Goal: Task Accomplishment & Management: Use online tool/utility

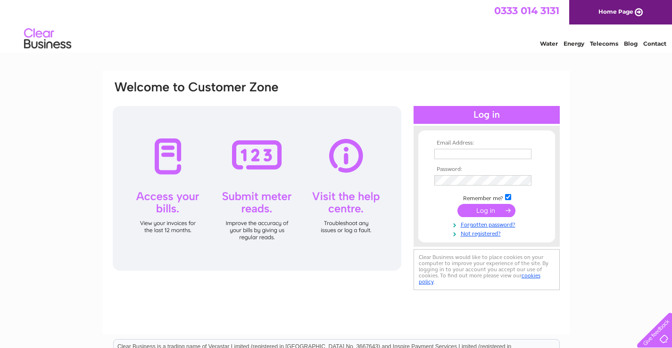
type input "kandrautos801@gmail.com"
click at [479, 213] on input "submit" at bounding box center [486, 210] width 58 height 13
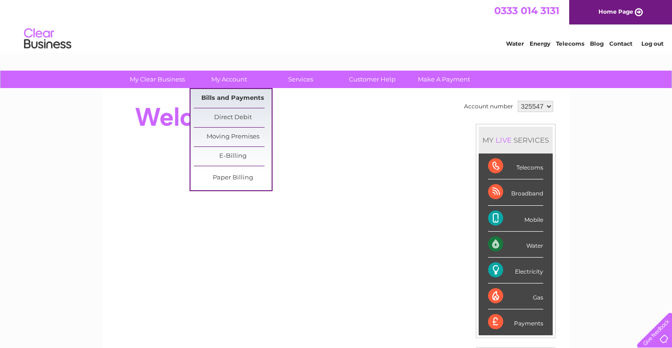
click at [236, 93] on link "Bills and Payments" at bounding box center [233, 98] width 78 height 19
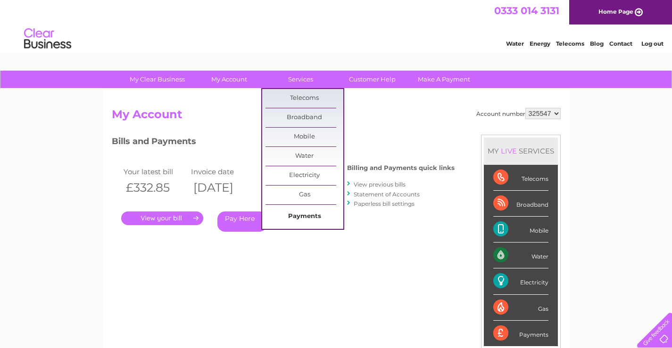
click at [288, 216] on link "Payments" at bounding box center [304, 216] width 78 height 19
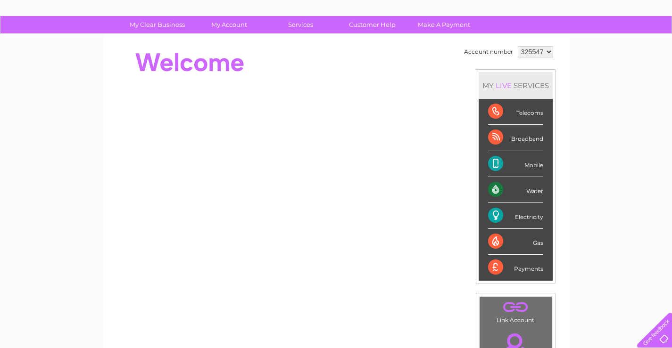
scroll to position [24, 0]
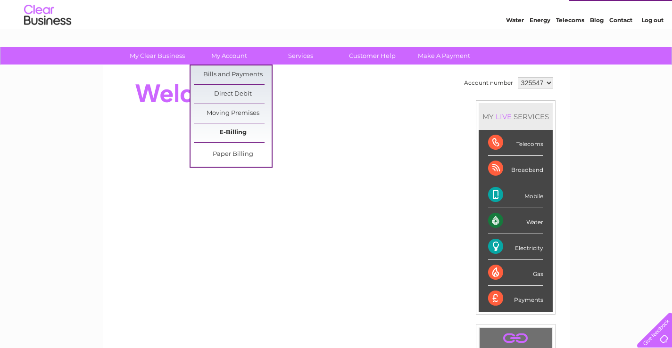
click at [231, 126] on link "E-Billing" at bounding box center [233, 133] width 78 height 19
click at [235, 131] on link "E-Billing" at bounding box center [233, 133] width 78 height 19
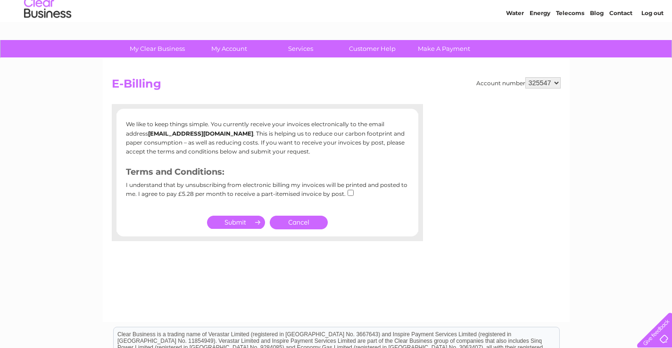
scroll to position [47, 0]
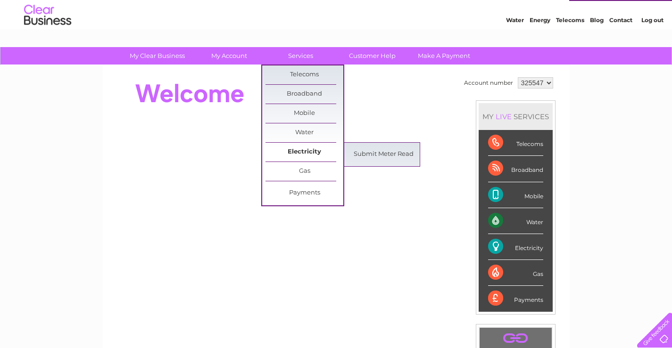
click at [308, 146] on link "Electricity" at bounding box center [304, 152] width 78 height 19
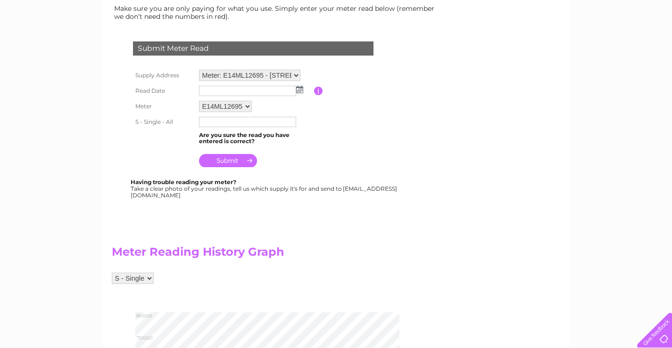
scroll to position [141, 0]
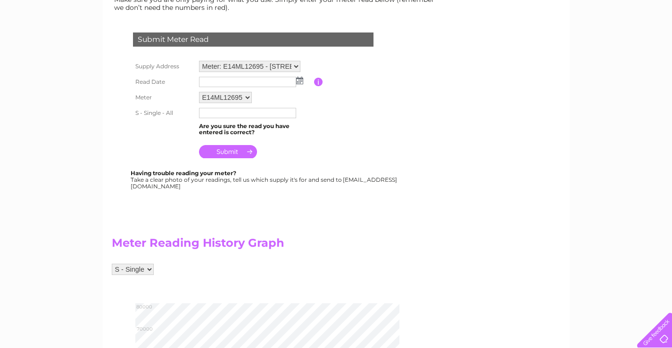
click at [300, 81] on img at bounding box center [299, 81] width 7 height 8
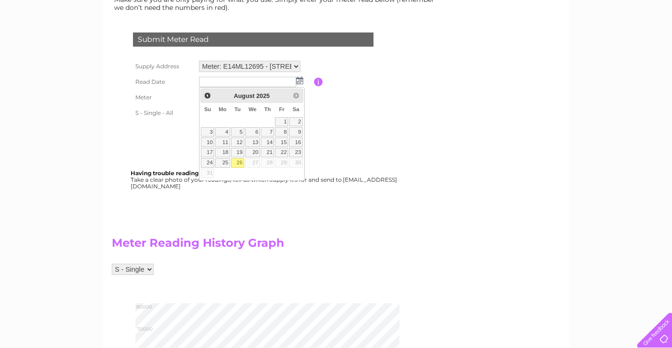
click at [238, 161] on link "26" at bounding box center [237, 162] width 13 height 9
type input "2025/08/26"
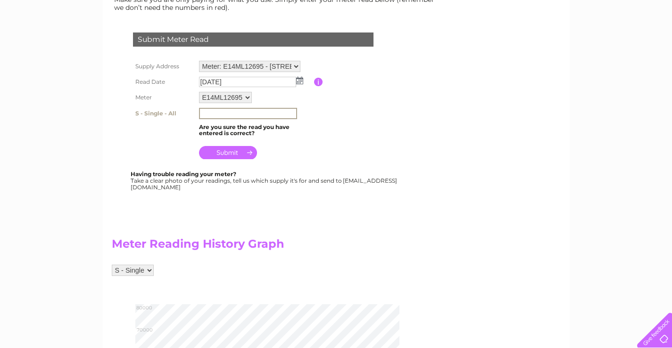
click at [259, 115] on input "text" at bounding box center [248, 113] width 98 height 11
type input "000750"
click at [231, 153] on input "submit" at bounding box center [228, 151] width 58 height 13
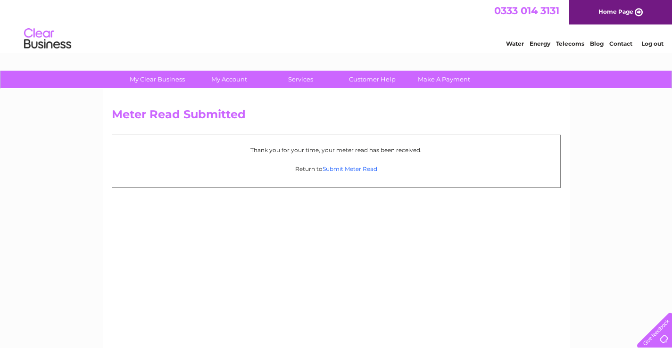
click at [333, 167] on link "Submit Meter Read" at bounding box center [349, 168] width 55 height 7
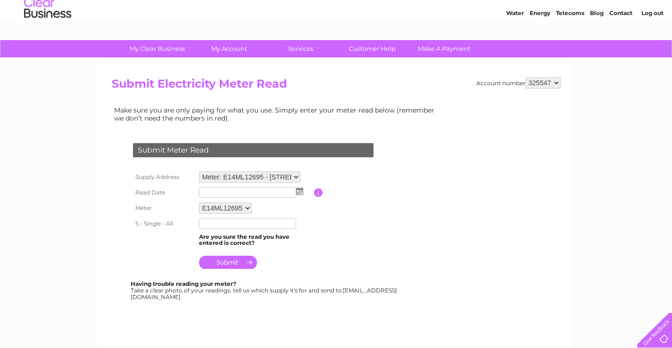
scroll to position [47, 0]
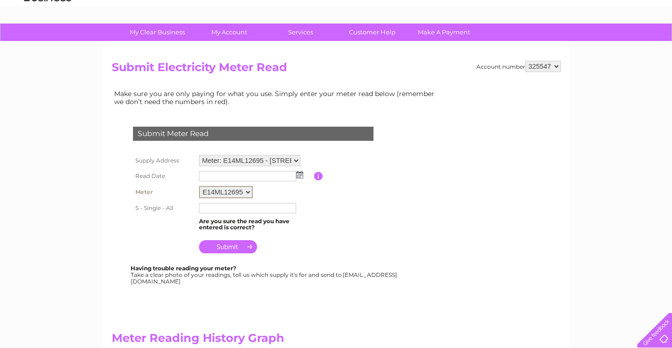
click at [246, 191] on select "E14ML12695" at bounding box center [226, 192] width 54 height 12
click at [265, 183] on td at bounding box center [255, 176] width 117 height 15
click at [296, 158] on select "Meter: E14ML12695 - 122 Potter Street, Worksop, S80 2HP Meter: E14ML14169 - 122…" at bounding box center [249, 160] width 101 height 11
select select "129556"
click at [199, 155] on select "Meter: E14ML12695 - 122 Potter Street, Worksop, S80 2HP Meter: E14ML14169 - 122…" at bounding box center [249, 161] width 101 height 12
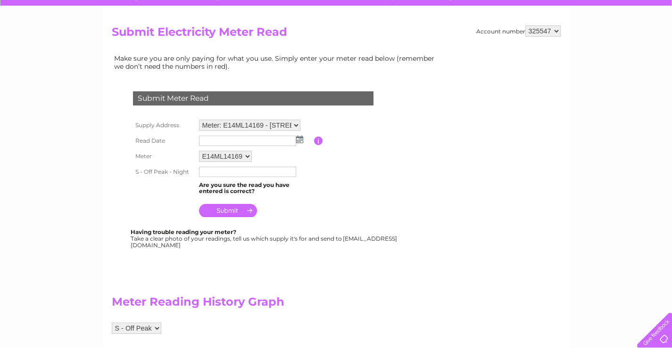
scroll to position [94, 0]
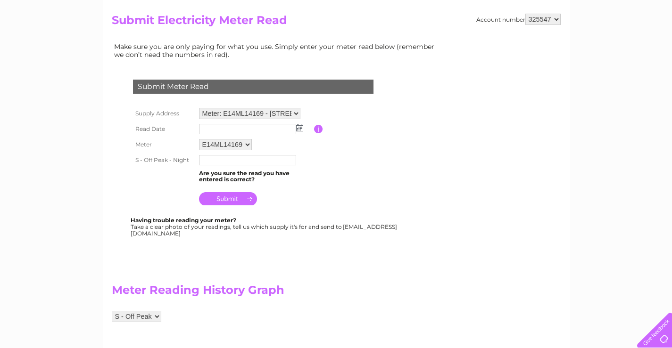
click at [299, 125] on img at bounding box center [299, 128] width 7 height 8
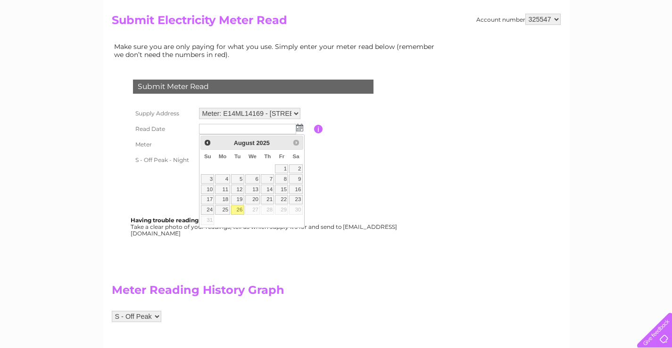
click at [241, 209] on link "26" at bounding box center [237, 210] width 13 height 9
type input "2025/08/26"
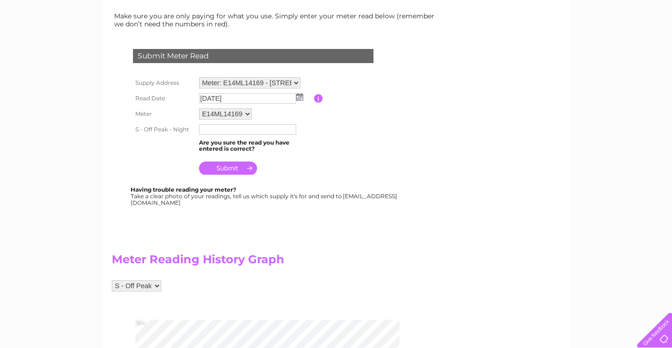
scroll to position [141, 0]
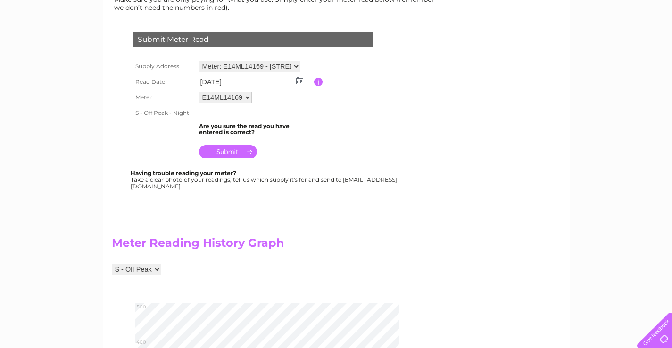
click at [217, 116] on input "text" at bounding box center [247, 113] width 97 height 10
type input "000004"
click at [229, 151] on input "submit" at bounding box center [228, 151] width 58 height 13
